Goal: Complete application form: Complete application form

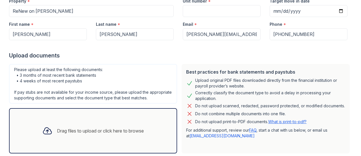
scroll to position [101, 0]
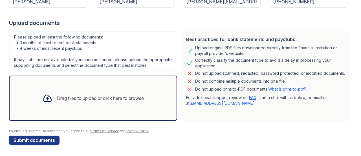
click at [107, 98] on div "Drag files to upload or click here to browse" at bounding box center [100, 98] width 87 height 7
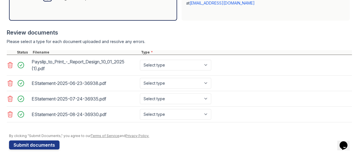
scroll to position [205, 0]
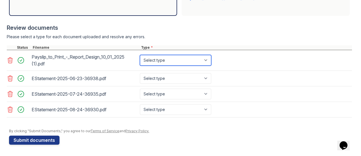
click at [160, 61] on select "Select type Paystub Bank Statement Offer Letter Tax Documents Benefit Award Let…" at bounding box center [175, 60] width 71 height 11
select select "paystub"
click at [140, 56] on select "Select type Paystub Bank Statement Offer Letter Tax Documents Benefit Award Let…" at bounding box center [175, 60] width 71 height 11
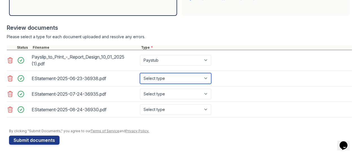
click at [166, 80] on select "Select type Paystub Bank Statement Offer Letter Tax Documents Benefit Award Let…" at bounding box center [175, 78] width 71 height 11
select select "bank_statement"
click at [140, 74] on select "Select type Paystub Bank Statement Offer Letter Tax Documents Benefit Award Let…" at bounding box center [175, 78] width 71 height 11
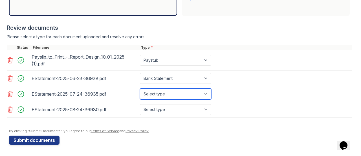
click at [167, 95] on select "Select type Paystub Bank Statement Offer Letter Tax Documents Benefit Award Let…" at bounding box center [175, 93] width 71 height 11
select select "bank_statement"
click at [140, 89] on select "Select type Paystub Bank Statement Offer Letter Tax Documents Benefit Award Let…" at bounding box center [175, 93] width 71 height 11
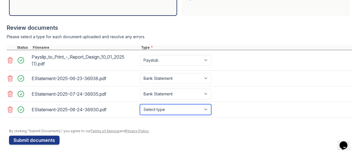
click at [168, 109] on select "Select type Paystub Bank Statement Offer Letter Tax Documents Benefit Award Let…" at bounding box center [175, 109] width 71 height 11
select select "bank_statement"
click at [140, 104] on select "Select type Paystub Bank Statement Offer Letter Tax Documents Benefit Award Let…" at bounding box center [175, 109] width 71 height 11
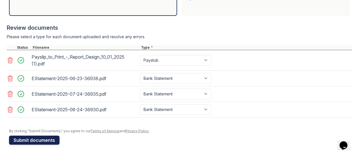
click at [38, 142] on button "Submit documents" at bounding box center [34, 139] width 51 height 9
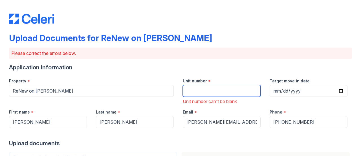
click at [204, 90] on input "Unit number" at bounding box center [222, 91] width 78 height 12
type input "1705"
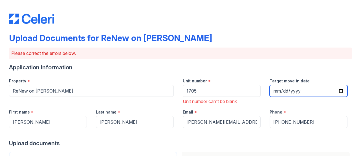
click at [334, 90] on input "Target move in date" at bounding box center [309, 91] width 78 height 12
click at [338, 92] on input "Target move in date" at bounding box center [309, 91] width 78 height 12
type input "[DATE]"
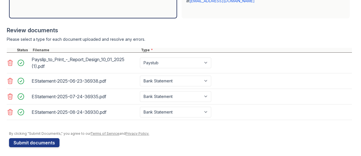
scroll to position [229, 0]
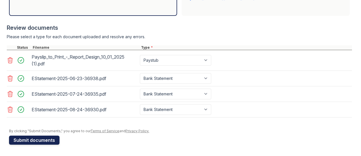
click at [45, 142] on button "Submit documents" at bounding box center [34, 139] width 51 height 9
